Goal: Obtain resource: Obtain resource

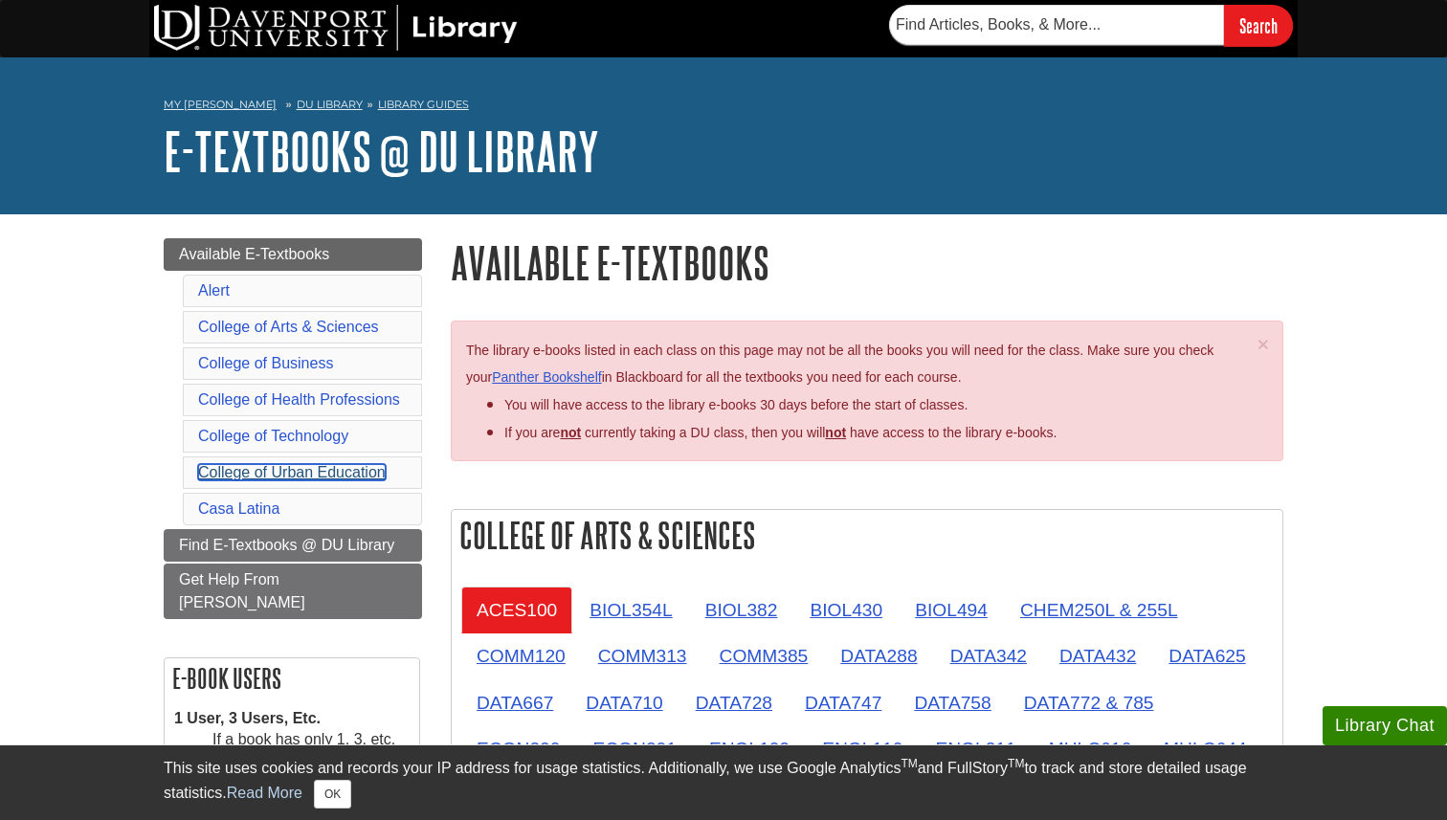
click at [364, 470] on link "College of Urban Education" at bounding box center [292, 472] width 188 height 16
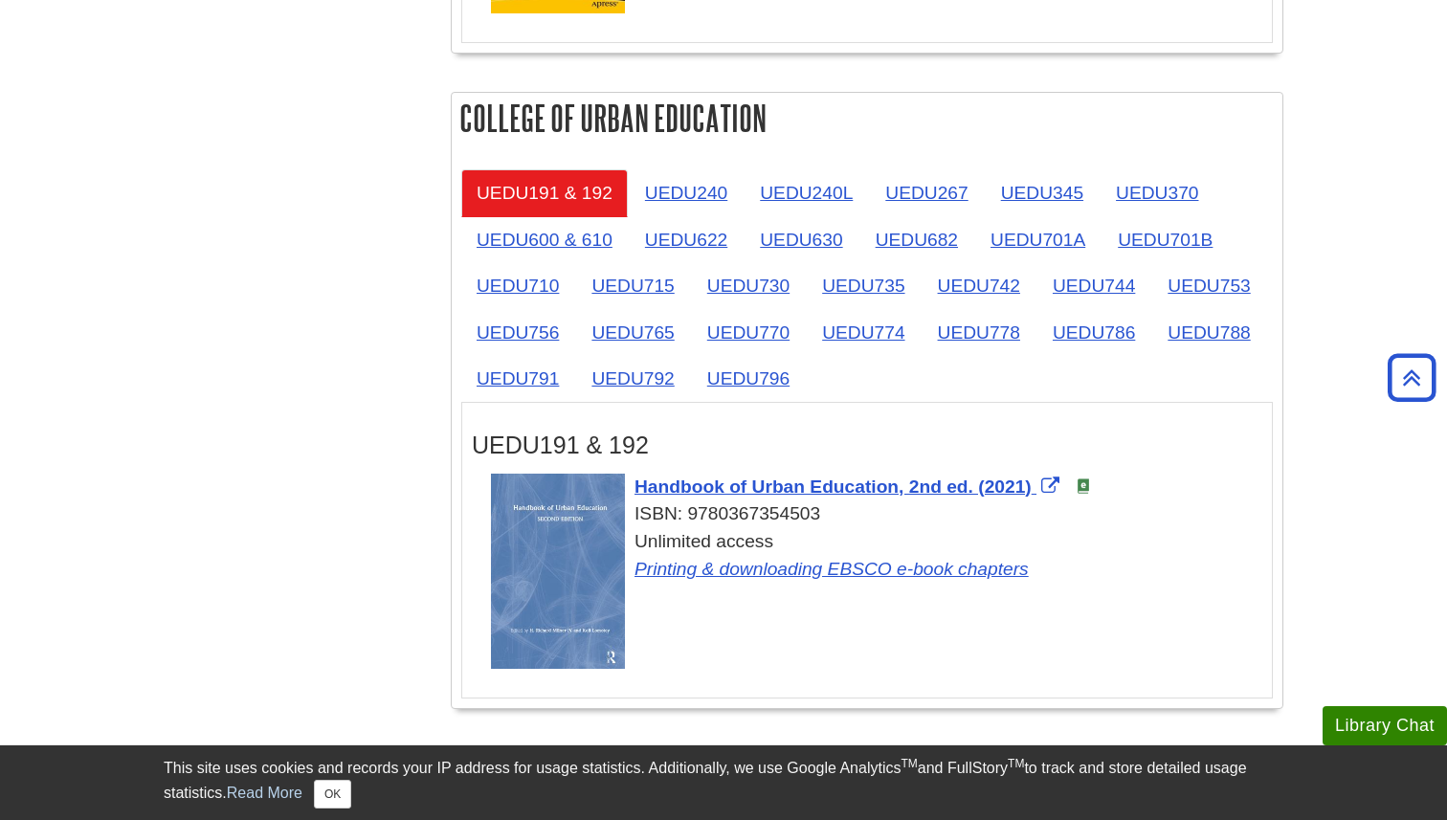
scroll to position [3033, 0]
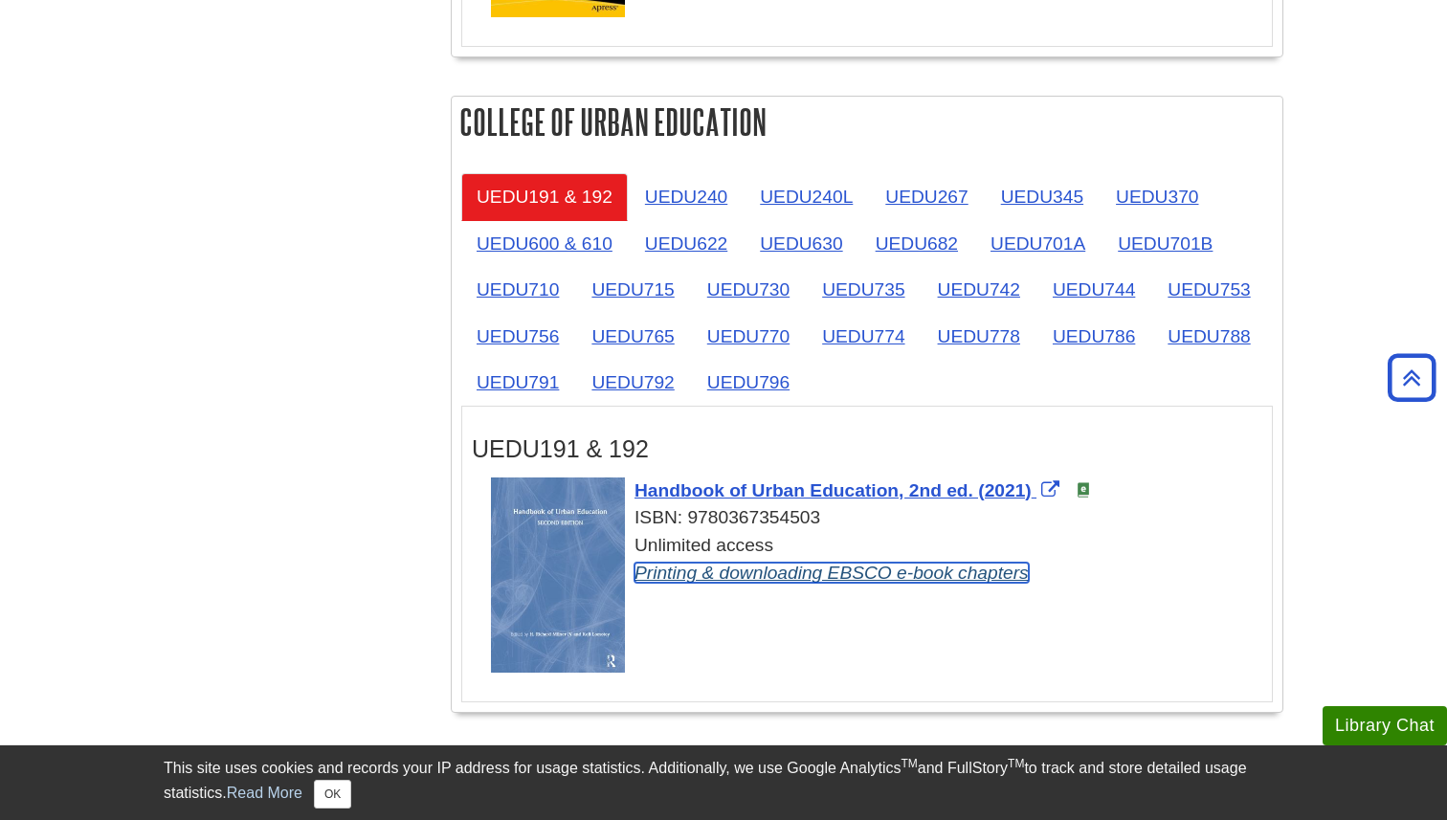
click at [821, 582] on link "Printing & downloading EBSCO e-book chapters" at bounding box center [831, 573] width 394 height 20
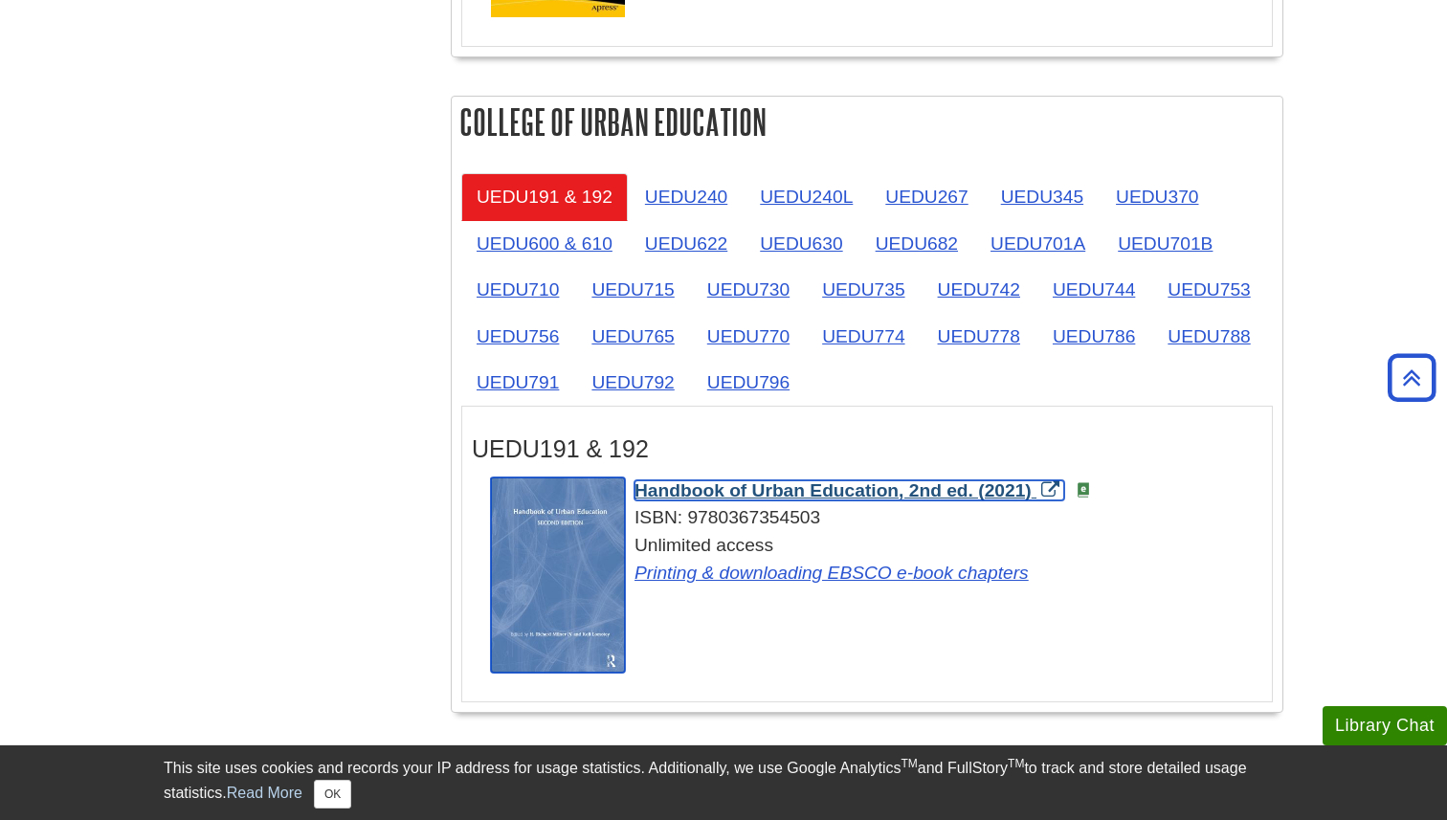
click at [819, 500] on span "Handbook of Urban Education, 2nd ed. (2021)" at bounding box center [832, 490] width 397 height 20
click at [549, 579] on img "Link opens in new window" at bounding box center [558, 574] width 134 height 195
click at [1050, 499] on link "Handbook of Urban Education, 2nd ed. (2021)" at bounding box center [849, 490] width 430 height 20
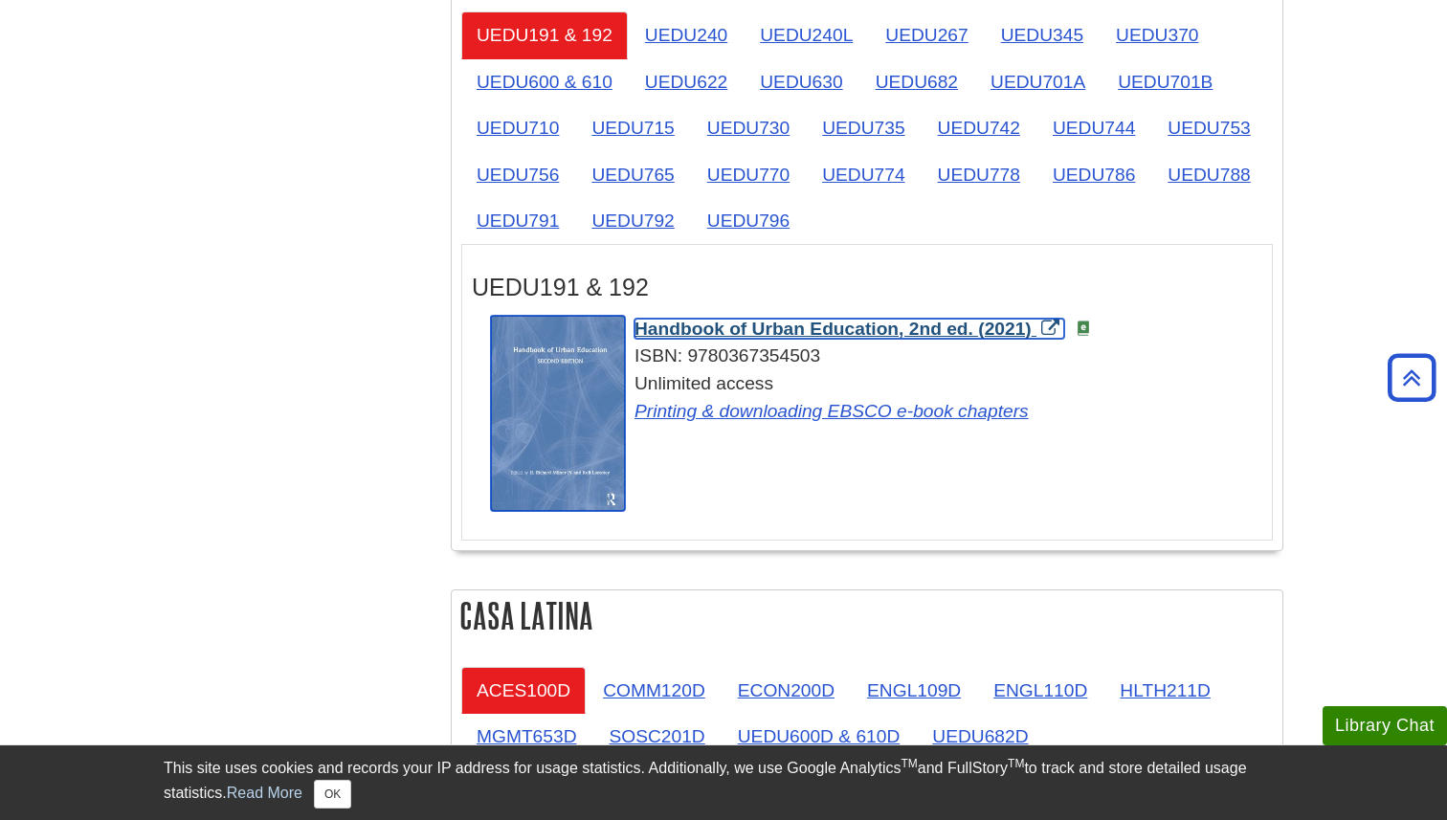
scroll to position [3198, 0]
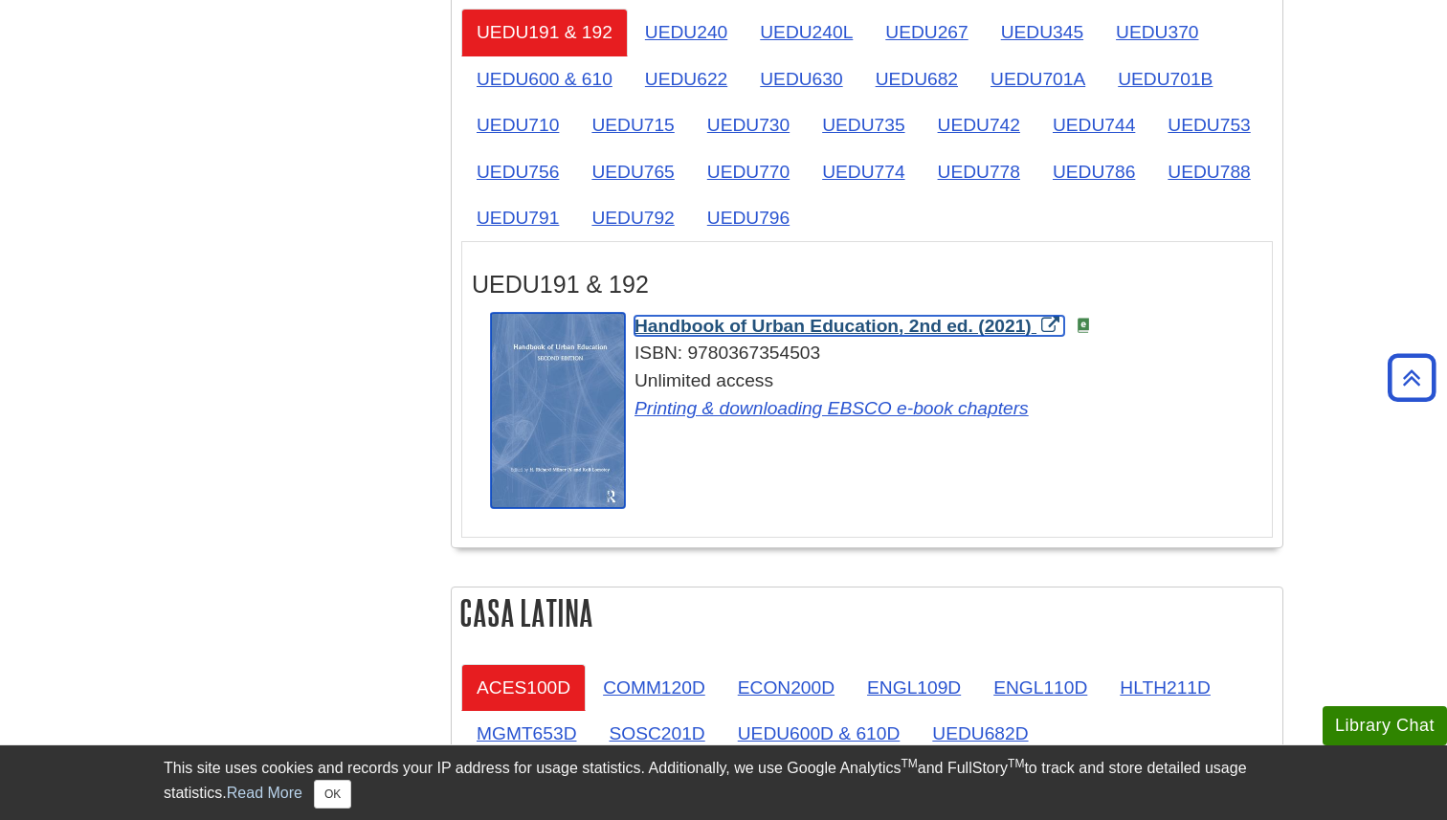
click at [570, 371] on img "Link opens in new window" at bounding box center [558, 410] width 134 height 195
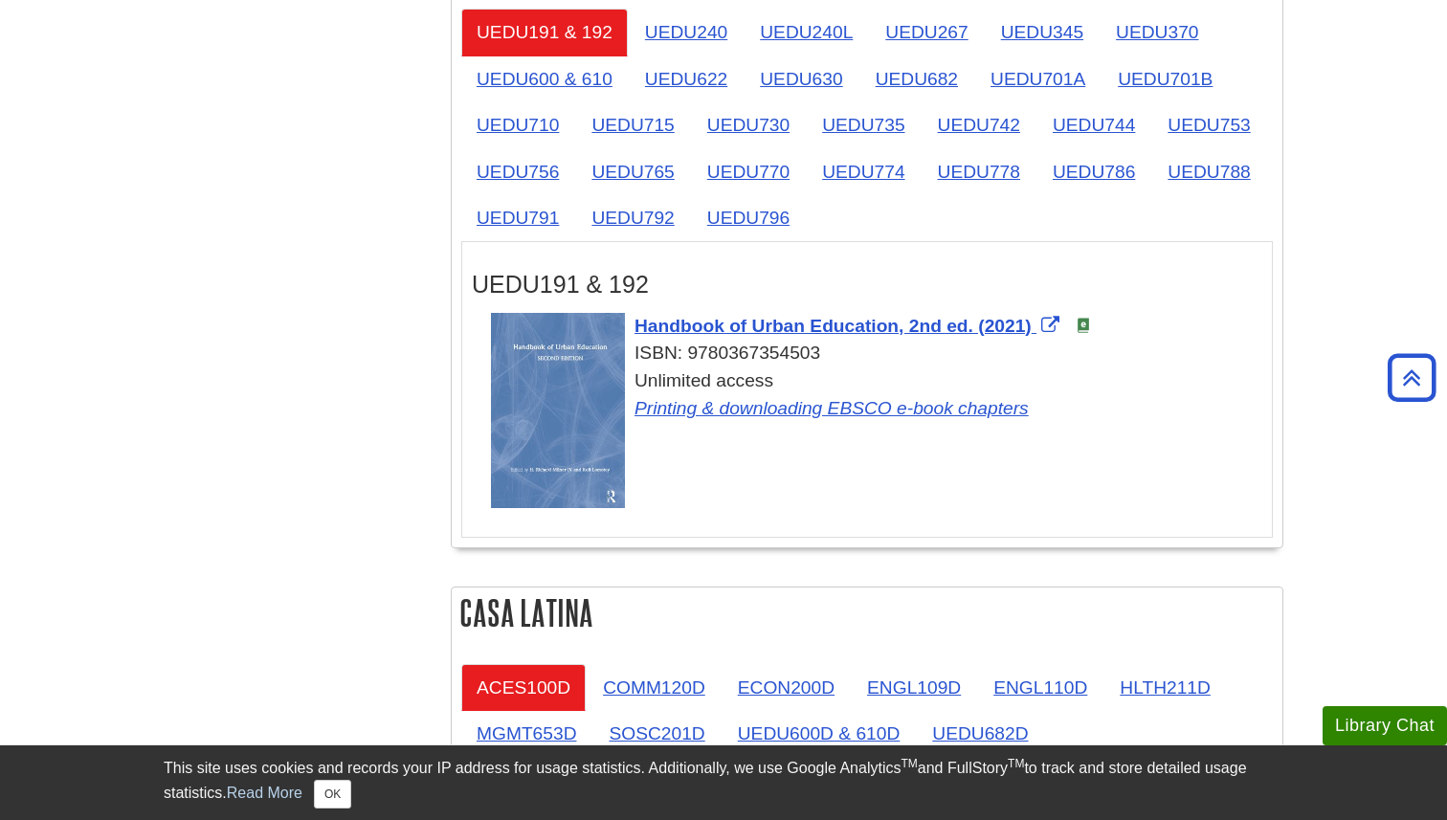
click at [1087, 333] on img at bounding box center [1083, 325] width 15 height 15
click at [1086, 333] on img at bounding box center [1083, 325] width 15 height 15
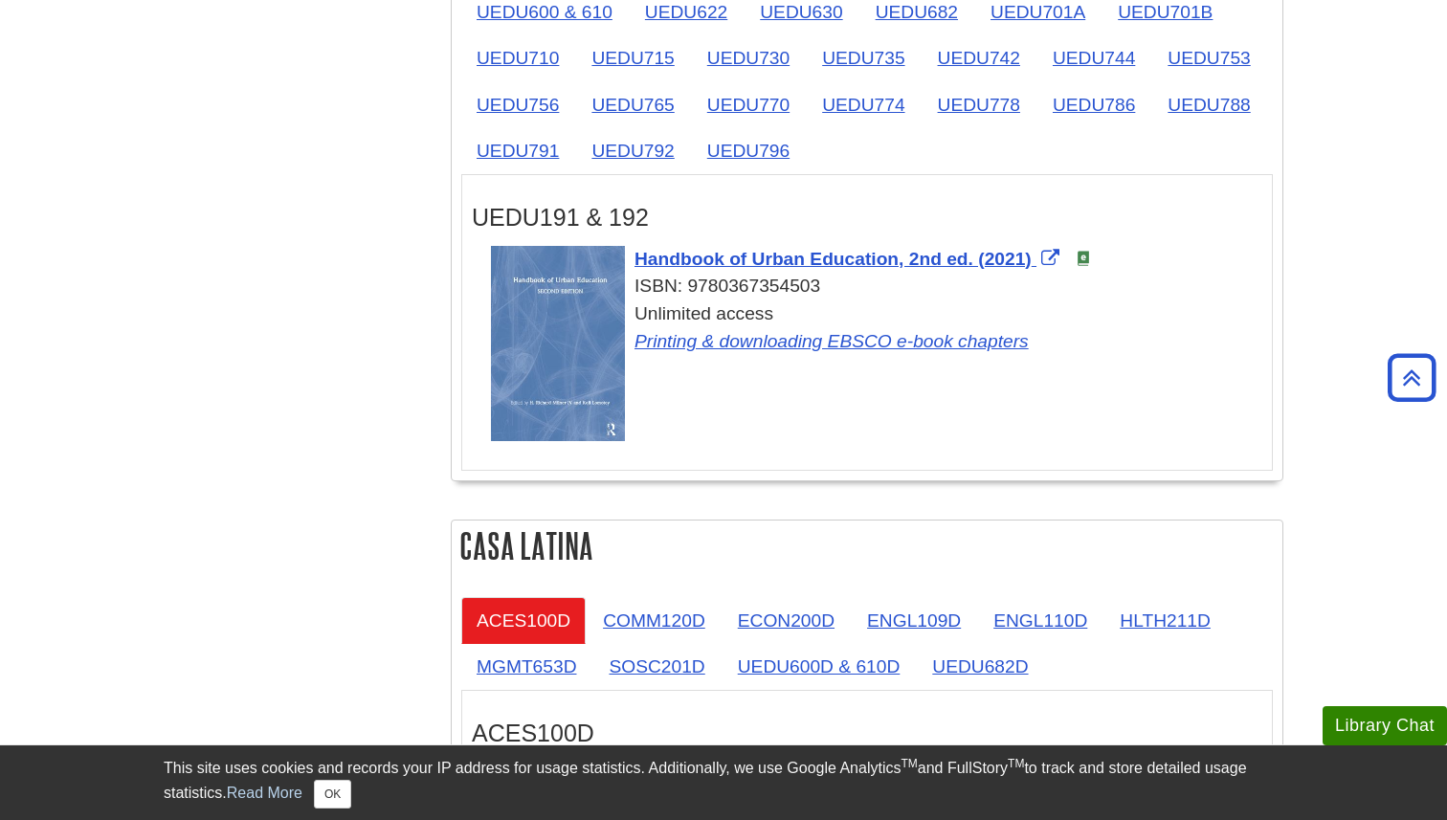
scroll to position [3252, 0]
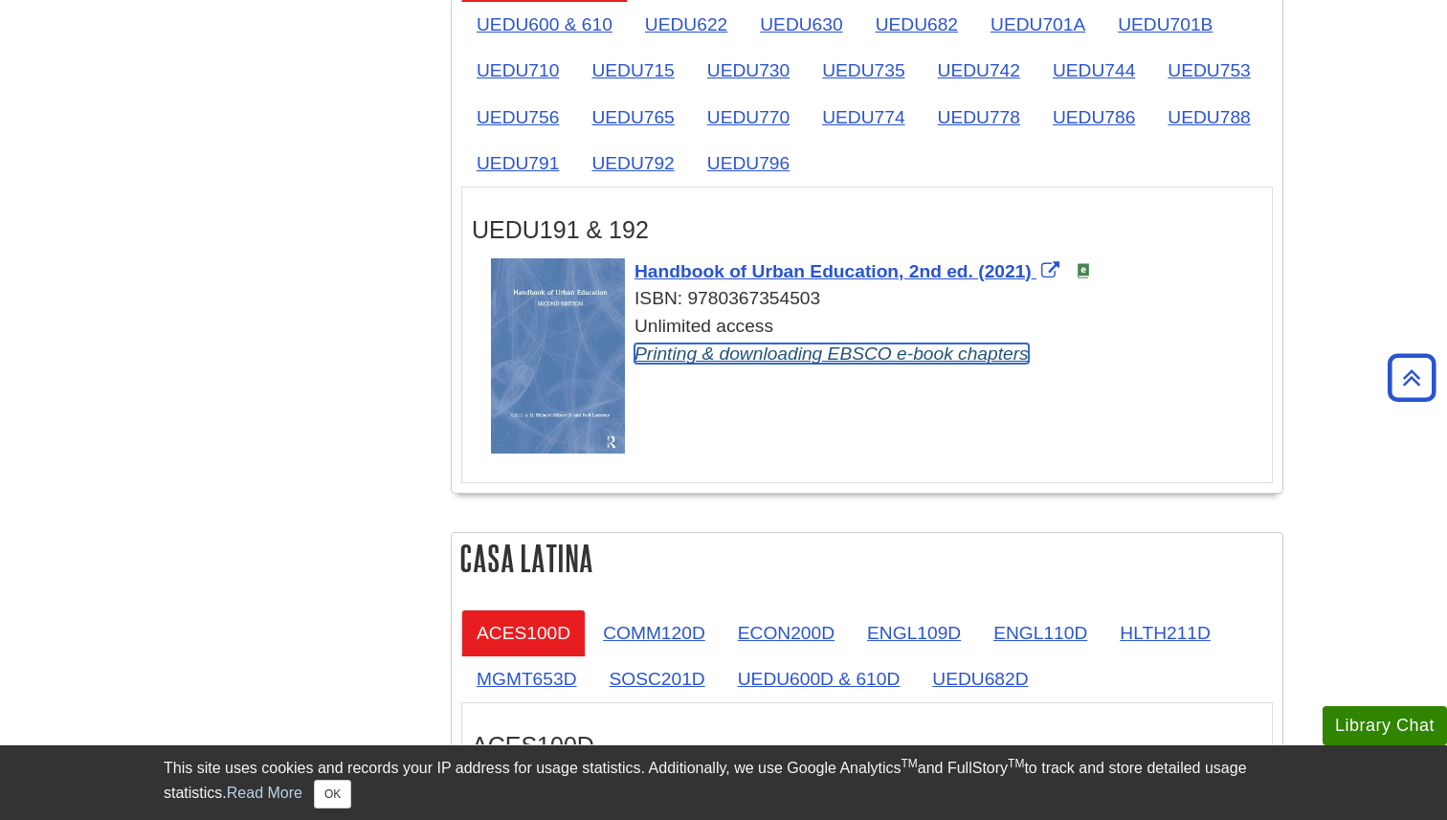
click at [827, 364] on link "Printing & downloading EBSCO e-book chapters" at bounding box center [831, 354] width 394 height 20
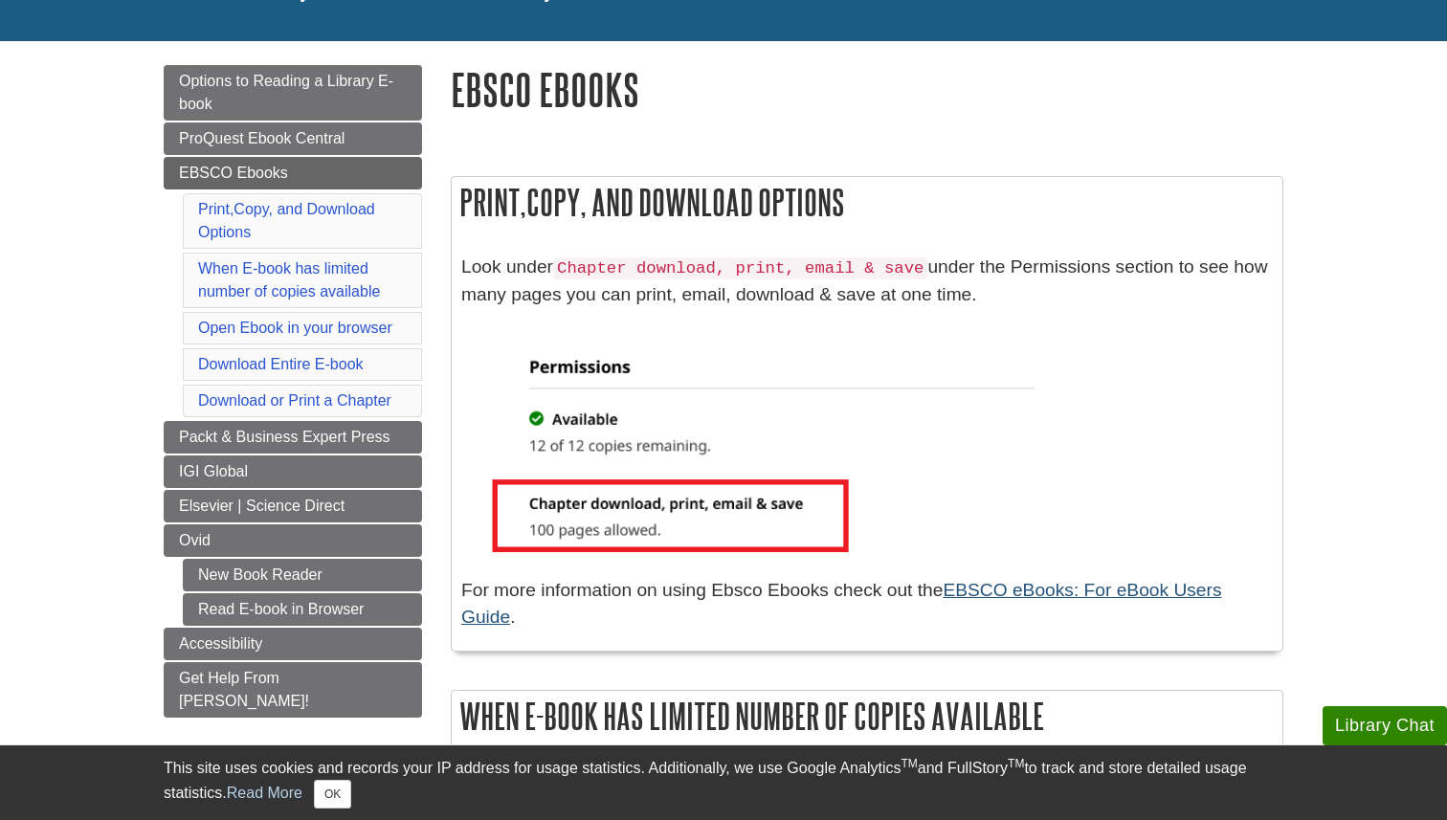
scroll to position [175, 0]
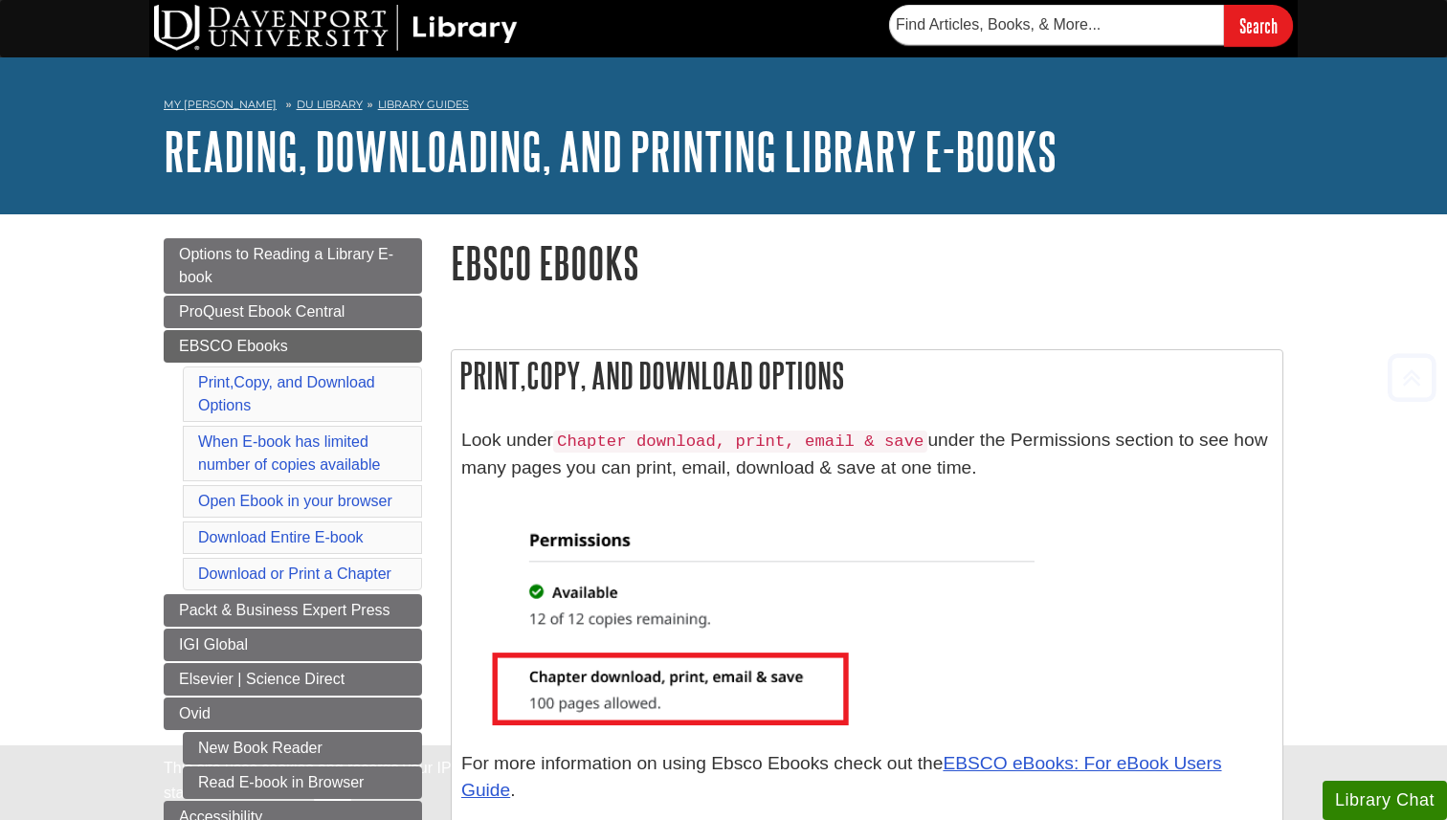
scroll to position [4822, 0]
